Goal: Task Accomplishment & Management: Manage account settings

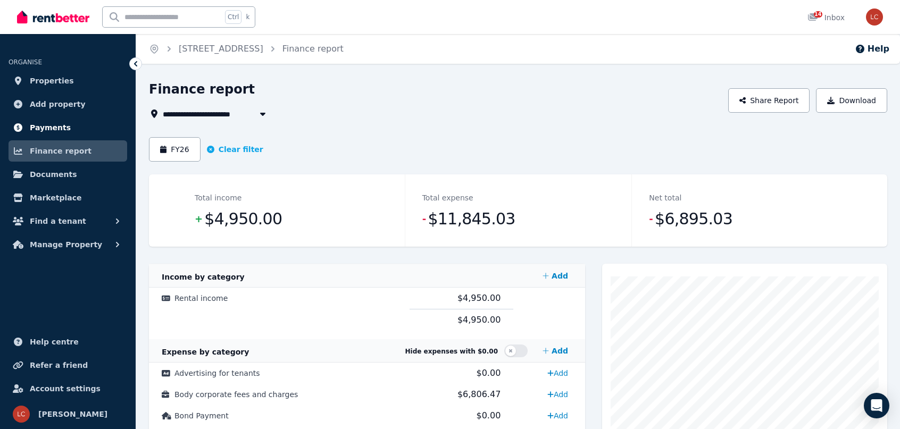
click at [64, 133] on link "Payments" at bounding box center [68, 127] width 119 height 21
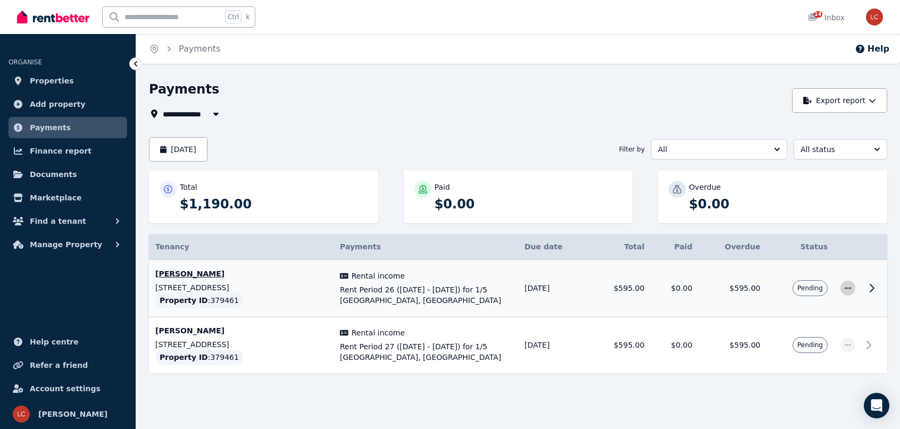
click at [849, 286] on icon "button" at bounding box center [848, 288] width 9 height 7
click at [811, 343] on span "Mark as paid" at bounding box center [813, 338] width 68 height 13
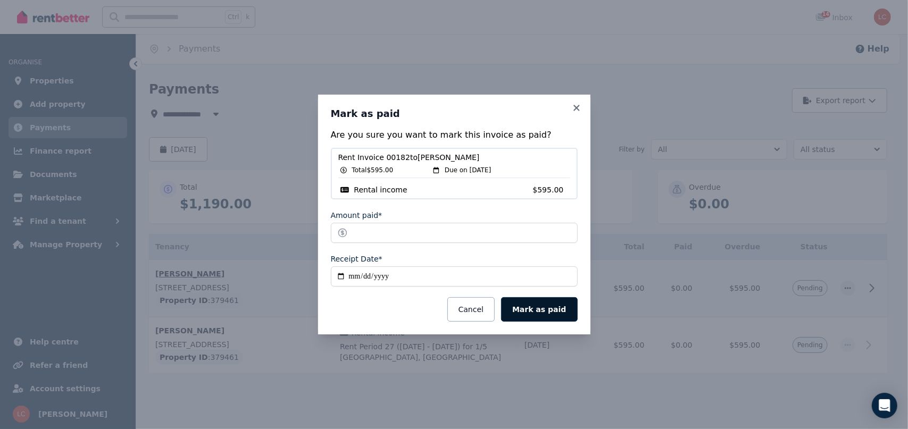
click at [563, 313] on button "Mark as paid" at bounding box center [539, 310] width 76 height 24
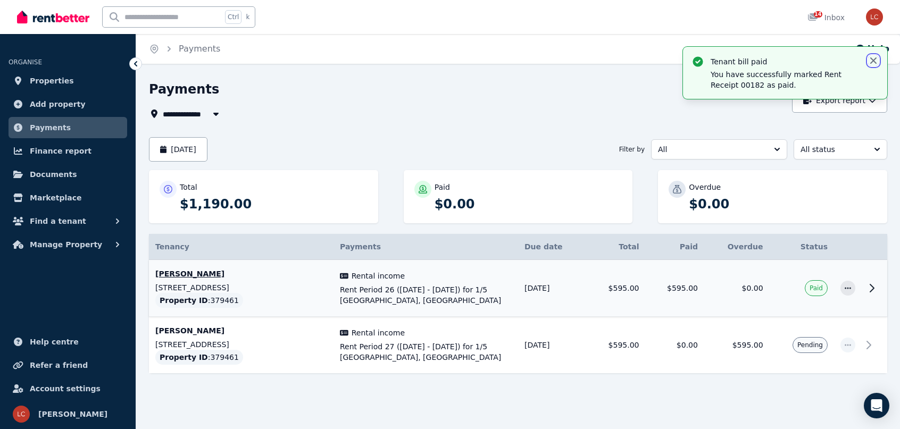
click at [875, 61] on icon "button" at bounding box center [874, 60] width 11 height 11
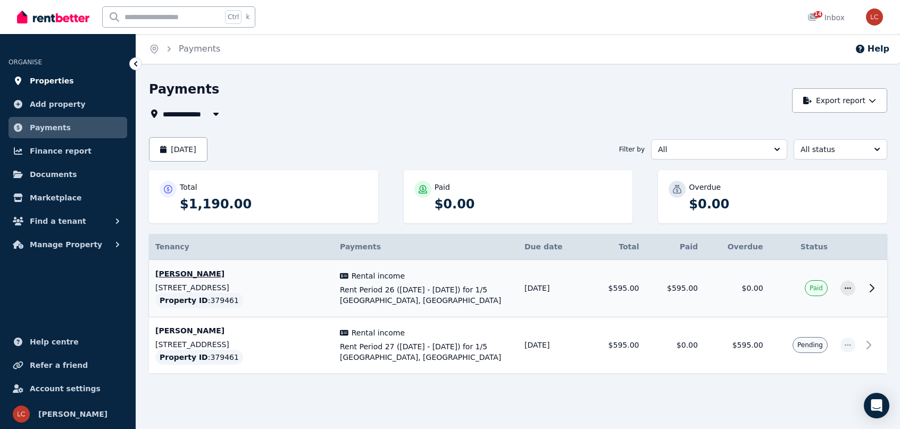
click at [61, 82] on span "Properties" at bounding box center [52, 81] width 44 height 13
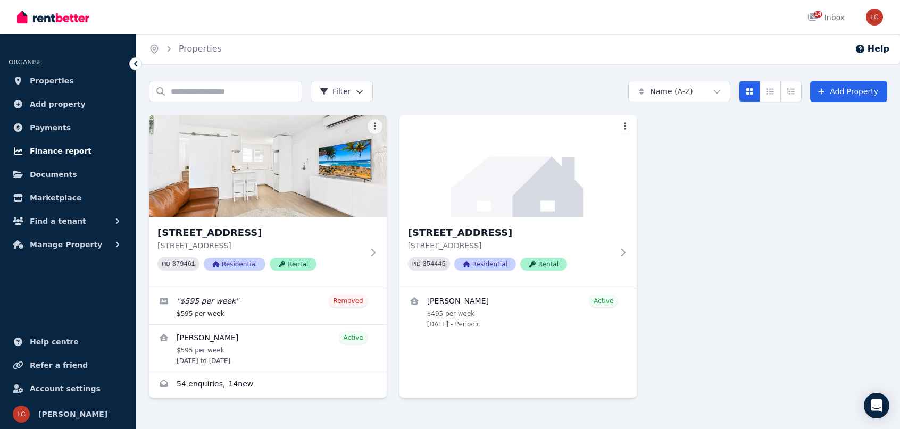
click at [49, 156] on span "Finance report" at bounding box center [61, 151] width 62 height 13
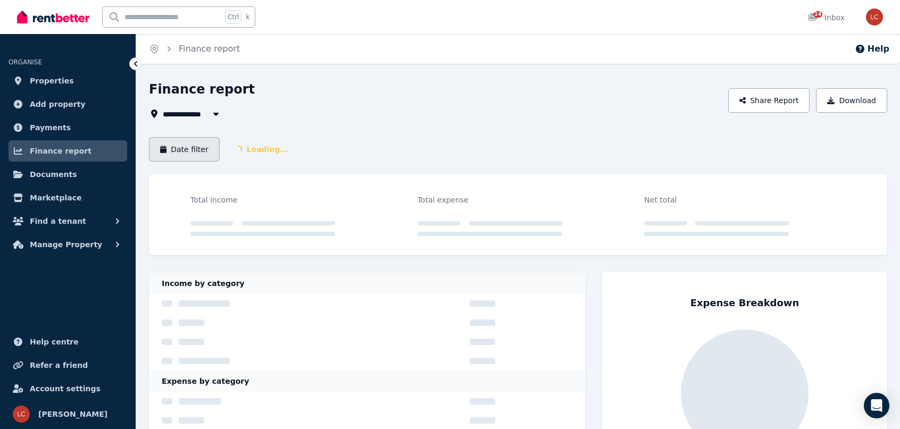
click at [183, 148] on button "Date filter" at bounding box center [184, 149] width 71 height 24
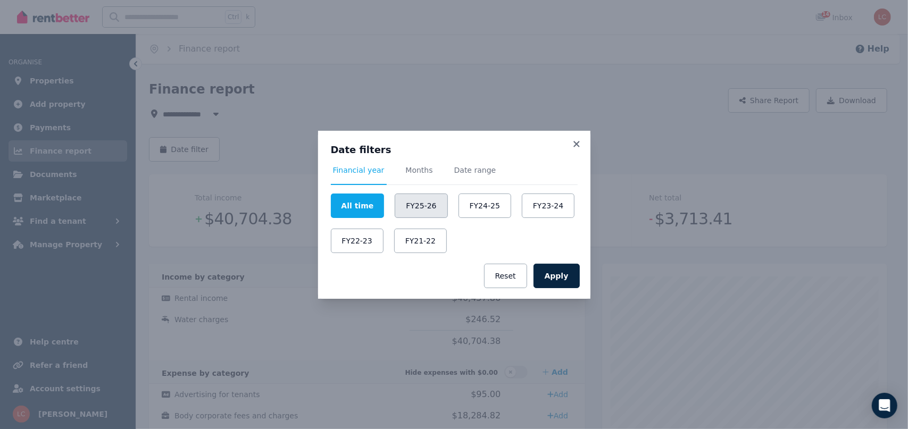
click at [417, 205] on button "FY25-26" at bounding box center [421, 206] width 53 height 24
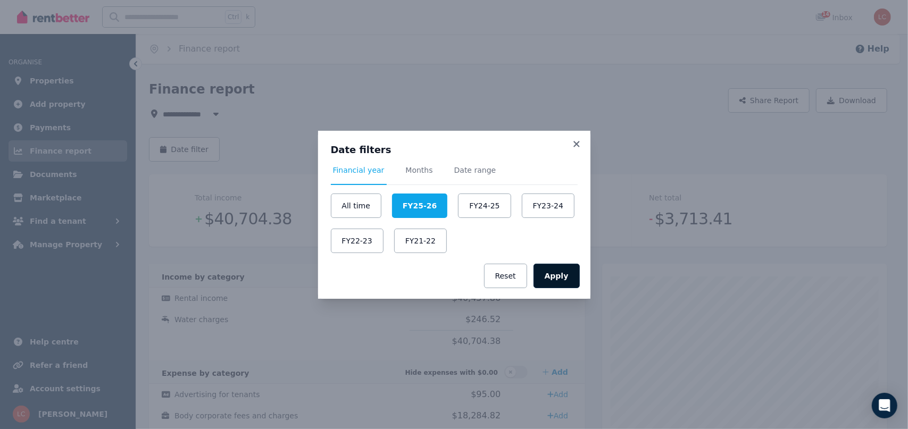
click at [560, 271] on button "Apply" at bounding box center [557, 276] width 46 height 24
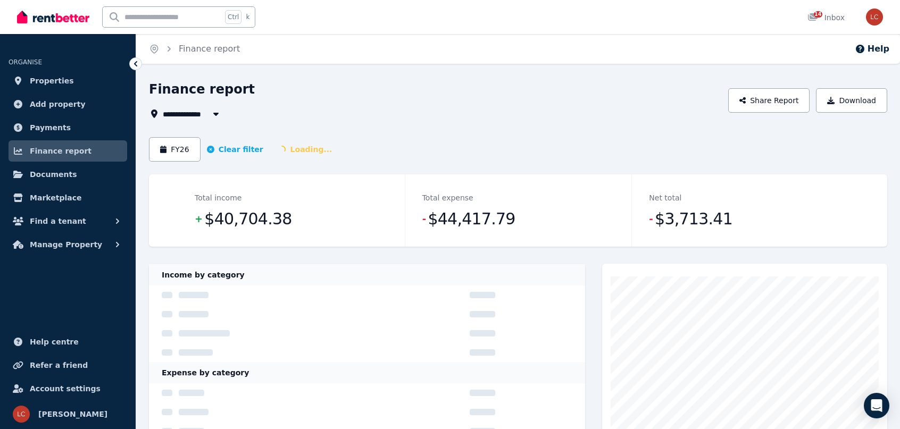
click at [181, 114] on span "All Properties" at bounding box center [197, 114] width 69 height 13
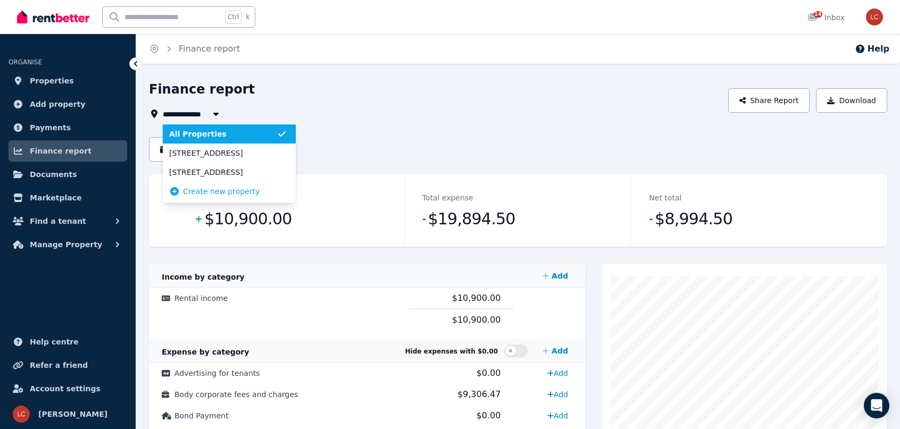
click at [203, 154] on span "[STREET_ADDRESS]" at bounding box center [223, 153] width 108 height 11
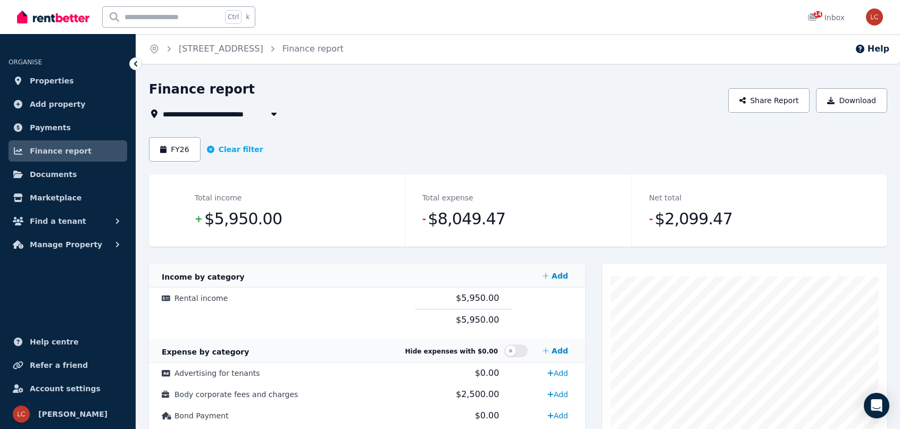
click at [193, 120] on span "[STREET_ADDRESS]" at bounding box center [209, 114] width 93 height 13
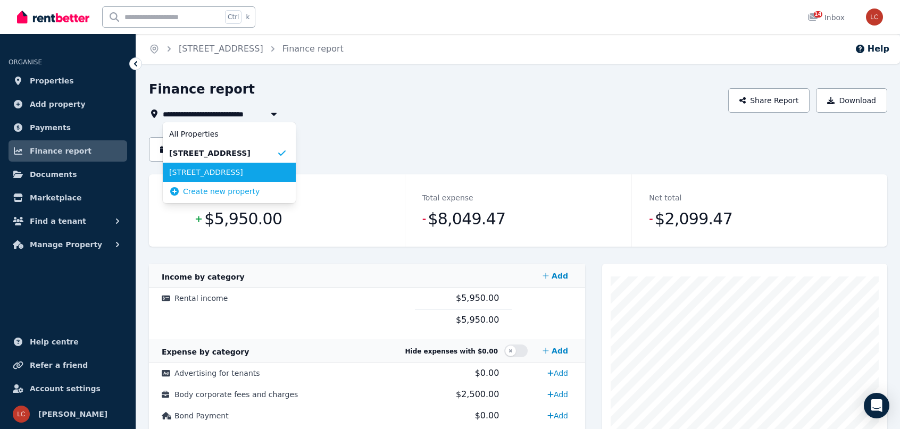
click at [194, 167] on li "[STREET_ADDRESS]" at bounding box center [229, 172] width 133 height 19
type input "**********"
